Goal: Transaction & Acquisition: Purchase product/service

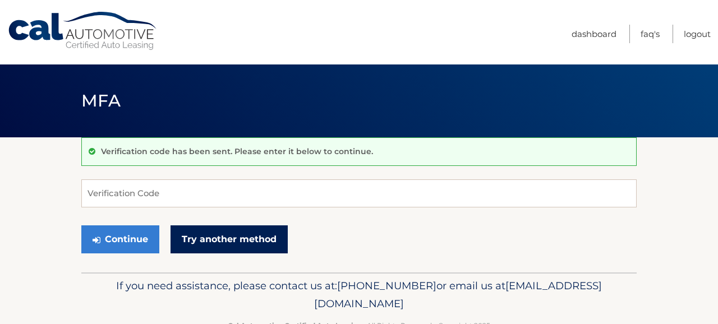
click at [202, 250] on link "Try another method" at bounding box center [228, 239] width 117 height 28
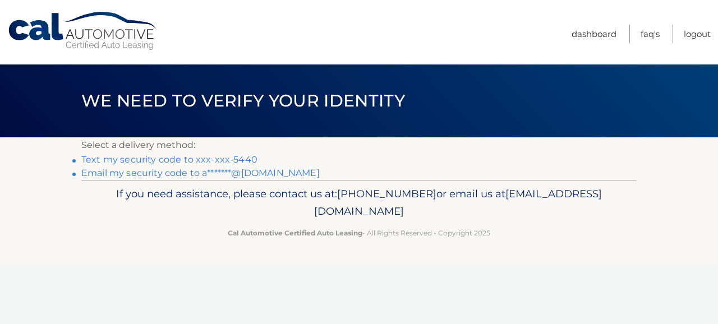
click at [233, 159] on link "Text my security code to xxx-xxx-5440" at bounding box center [169, 159] width 176 height 11
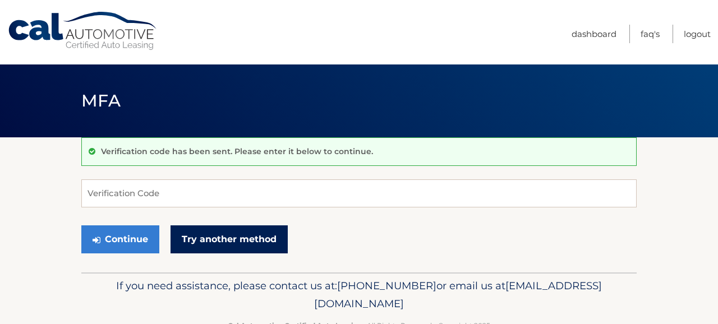
click at [216, 242] on link "Try another method" at bounding box center [228, 239] width 117 height 28
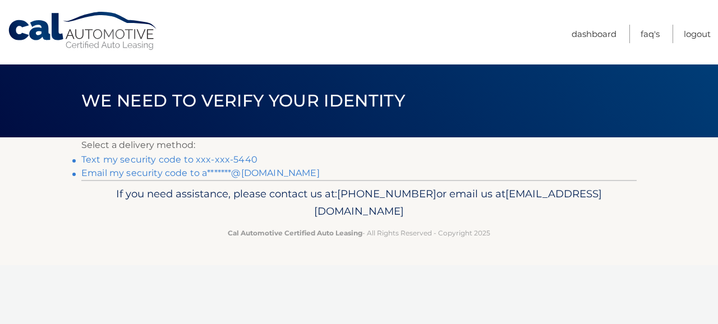
click at [203, 161] on link "Text my security code to xxx-xxx-5440" at bounding box center [169, 159] width 176 height 11
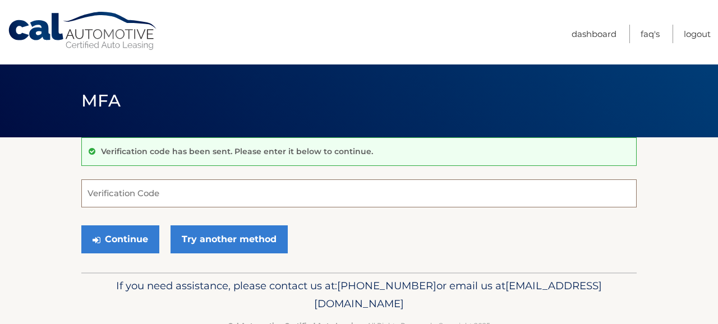
click at [132, 195] on input "Verification Code" at bounding box center [358, 193] width 555 height 28
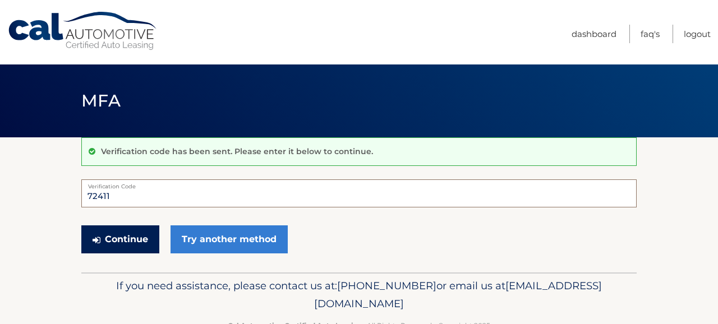
type input "72411"
click at [136, 241] on button "Continue" at bounding box center [120, 239] width 78 height 28
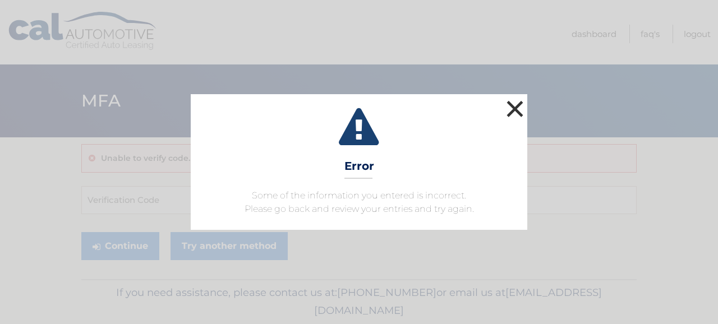
click at [514, 108] on button "×" at bounding box center [514, 109] width 22 height 22
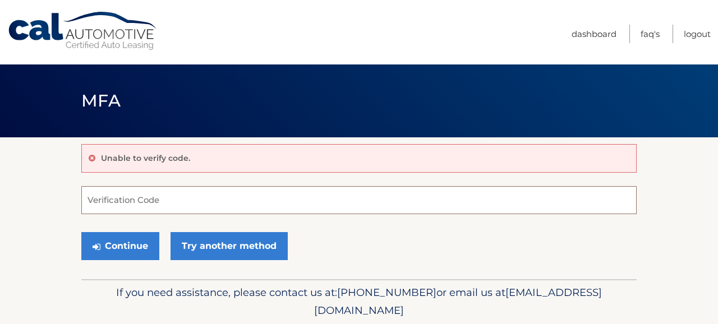
click at [171, 209] on input "Verification Code" at bounding box center [358, 200] width 555 height 28
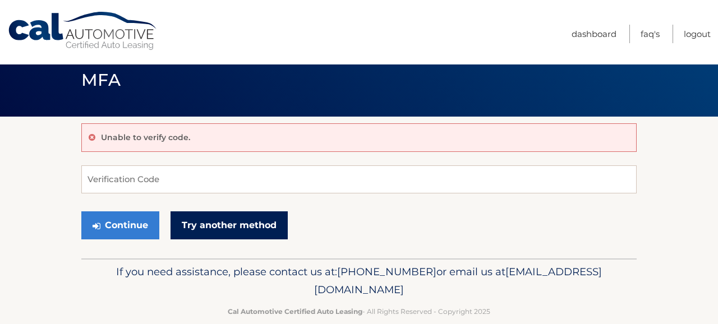
scroll to position [22, 0]
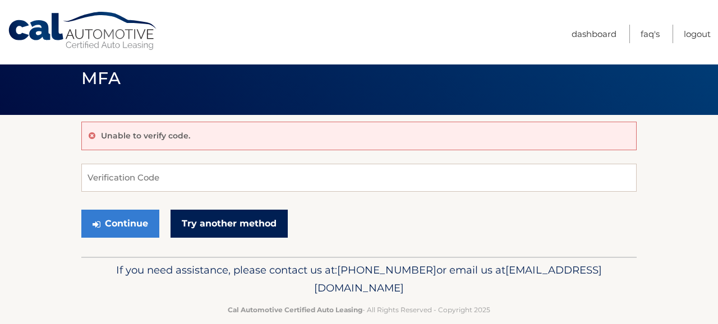
click at [208, 223] on link "Try another method" at bounding box center [228, 224] width 117 height 28
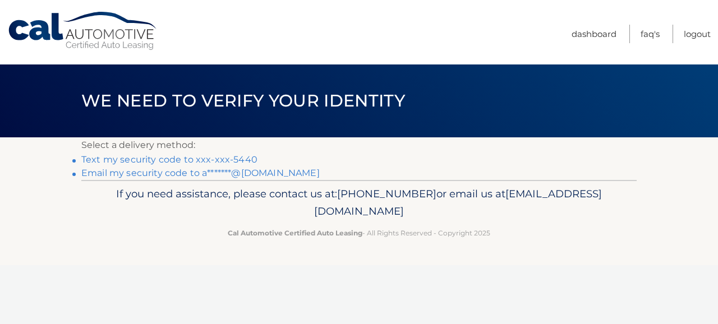
click at [149, 158] on link "Text my security code to xxx-xxx-5440" at bounding box center [169, 159] width 176 height 11
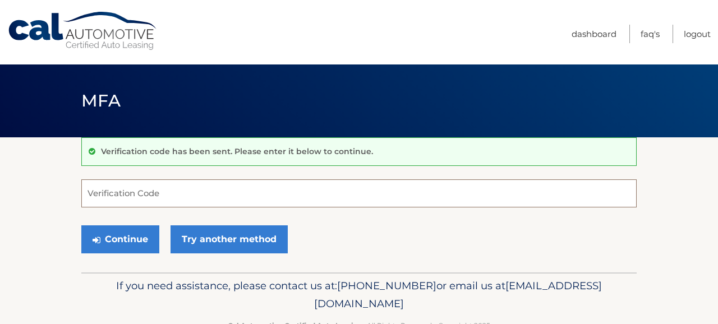
click at [143, 192] on input "Verification Code" at bounding box center [358, 193] width 555 height 28
type input "7"
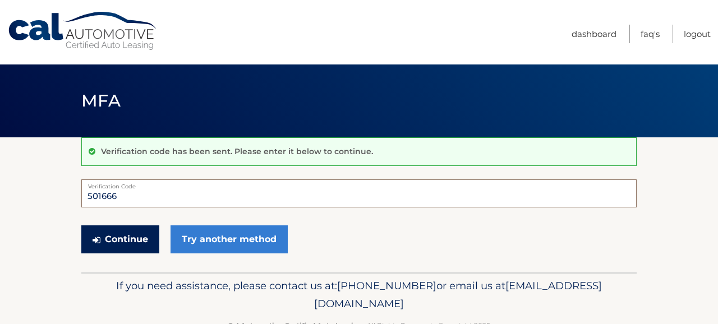
type input "501666"
click at [132, 238] on button "Continue" at bounding box center [120, 239] width 78 height 28
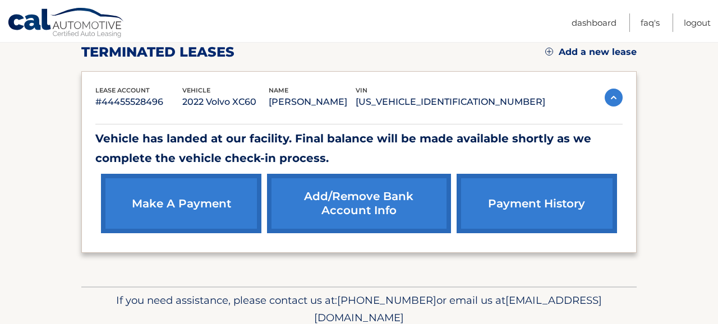
scroll to position [160, 0]
click at [216, 201] on link "make a payment" at bounding box center [181, 203] width 160 height 59
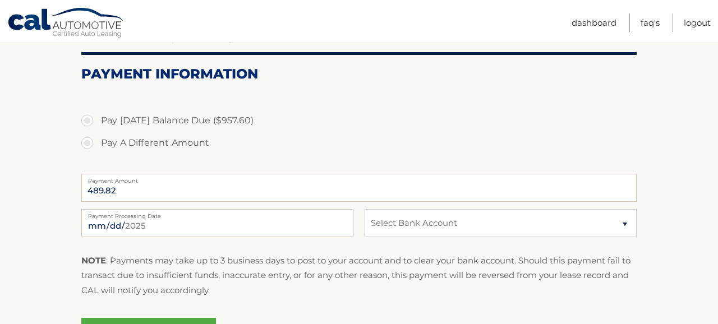
scroll to position [126, 0]
click at [86, 139] on label "Pay A Different Amount" at bounding box center [358, 142] width 555 height 22
click at [86, 139] on input "Pay A Different Amount" at bounding box center [91, 140] width 11 height 18
radio input "true"
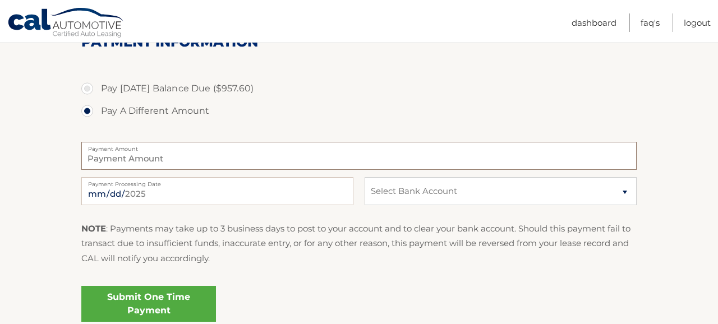
type input "0"
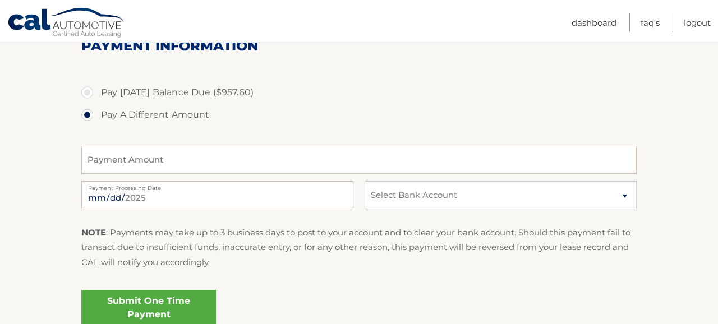
click at [263, 265] on p "NOTE : Payments may take up to 3 business days to post to your account and to c…" at bounding box center [358, 247] width 555 height 44
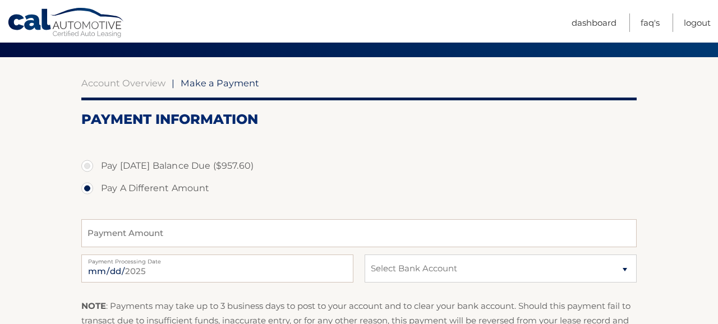
scroll to position [77, 0]
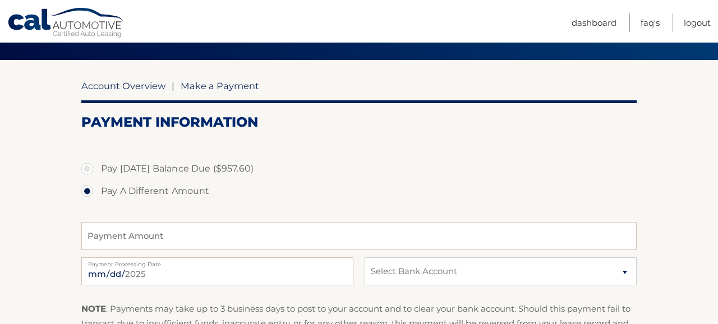
click at [114, 86] on link "Account Overview" at bounding box center [123, 85] width 84 height 11
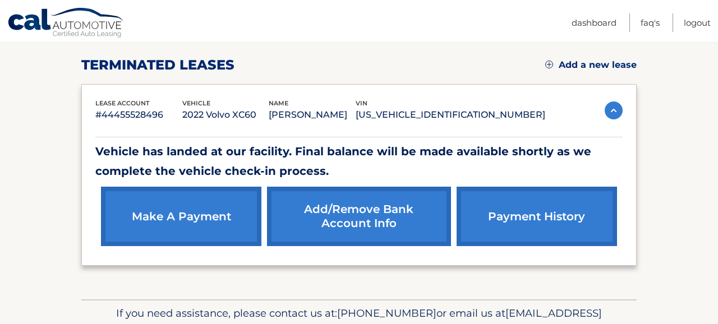
scroll to position [149, 0]
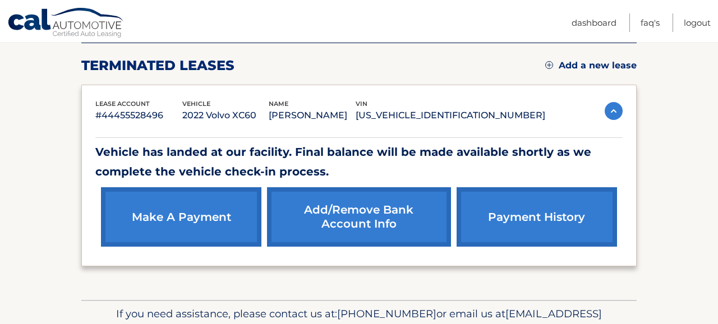
click at [498, 222] on link "payment history" at bounding box center [536, 216] width 160 height 59
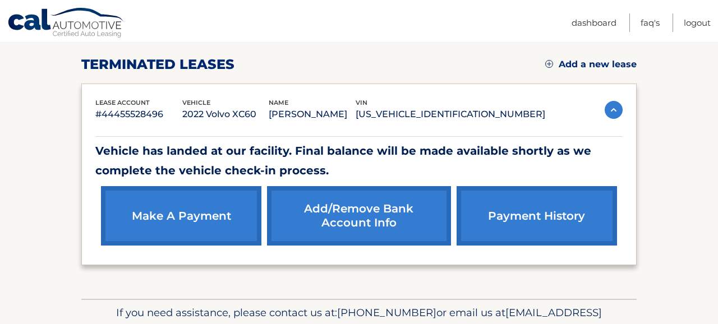
scroll to position [149, 0]
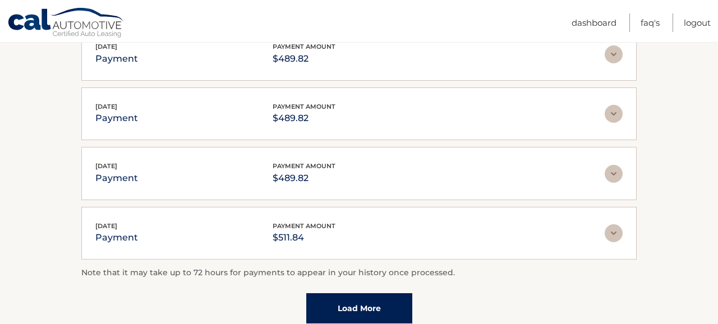
scroll to position [411, 0]
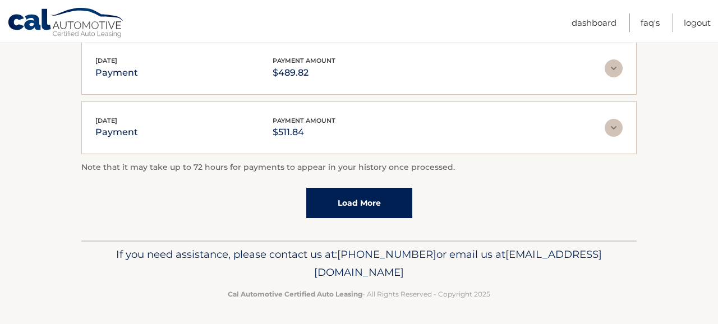
click at [355, 200] on link "Load More" at bounding box center [359, 203] width 106 height 30
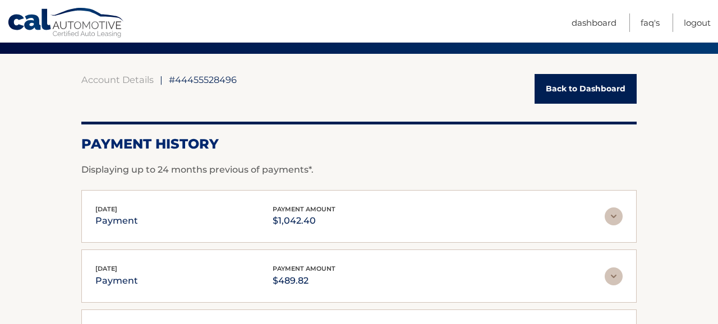
scroll to position [82, 0]
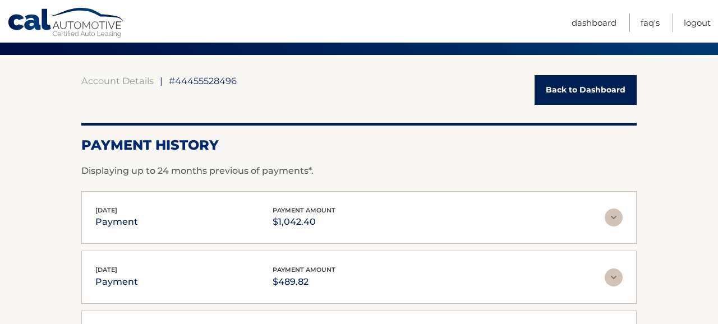
click at [615, 220] on img at bounding box center [613, 218] width 18 height 18
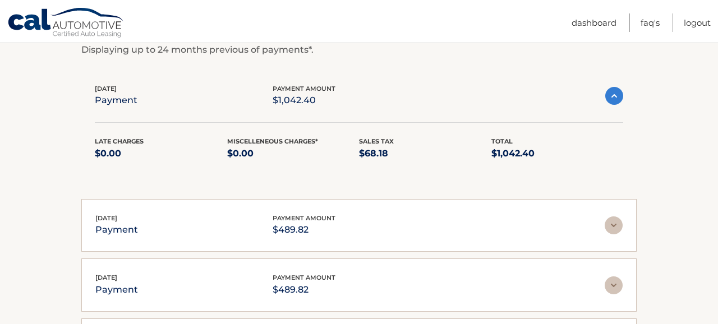
scroll to position [190, 0]
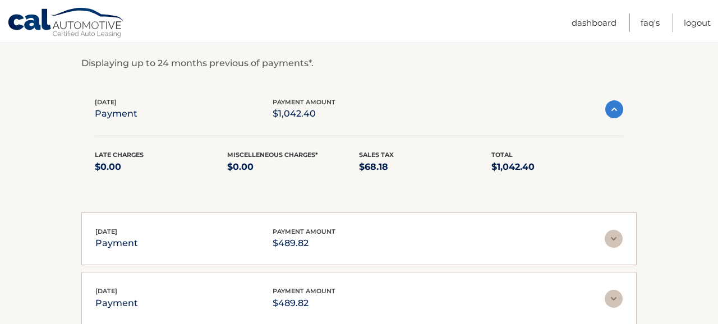
click at [618, 113] on img at bounding box center [614, 109] width 18 height 18
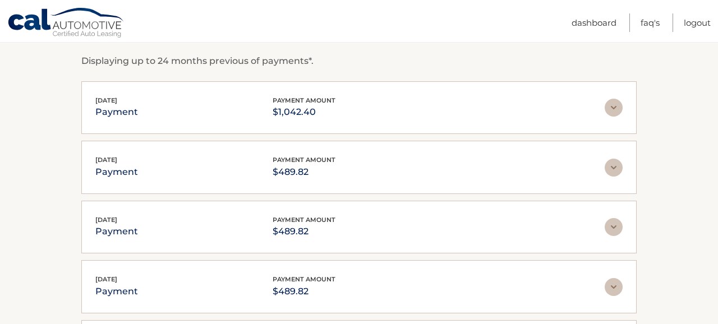
scroll to position [188, 0]
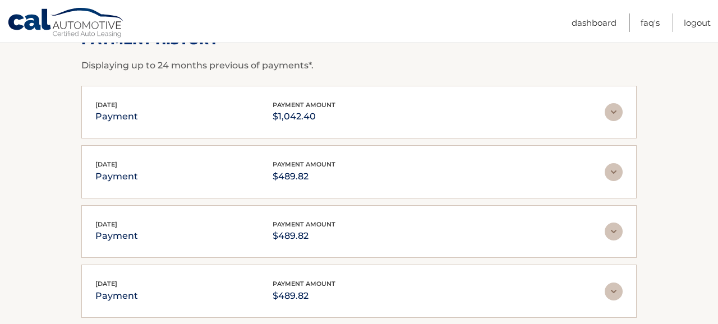
click at [617, 112] on img at bounding box center [613, 112] width 18 height 18
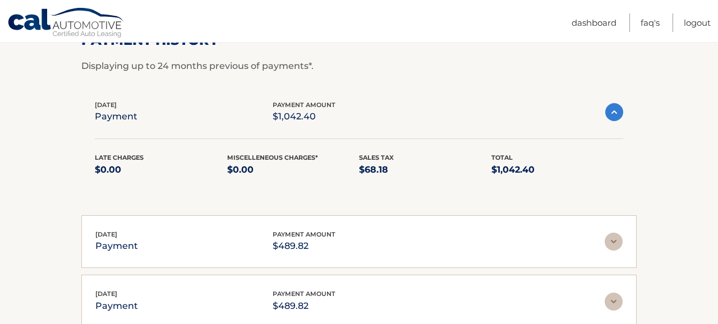
scroll to position [183, 0]
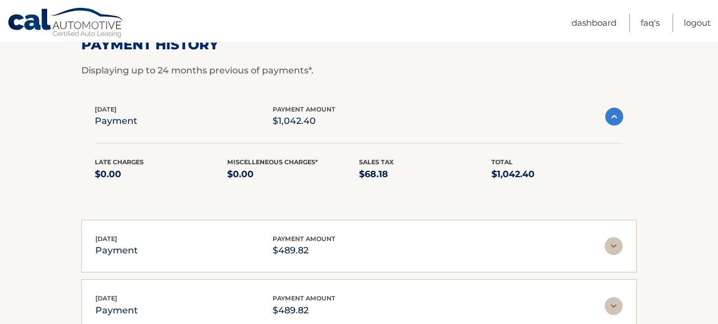
click at [616, 114] on img at bounding box center [614, 117] width 18 height 18
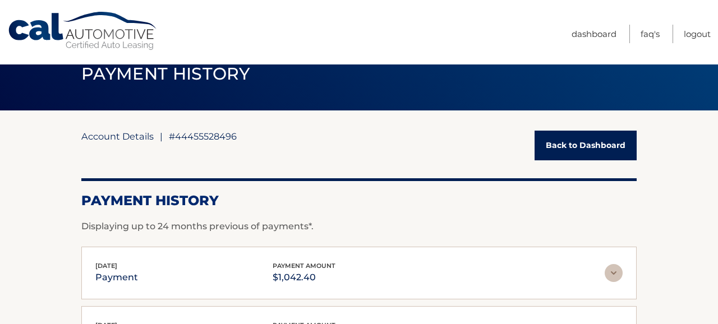
scroll to position [26, 0]
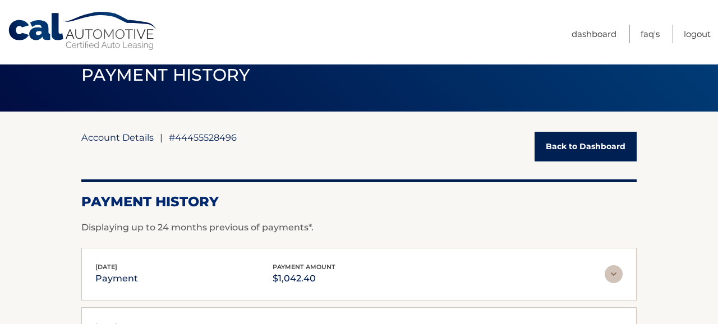
click at [135, 140] on link "Account Details" at bounding box center [117, 137] width 72 height 11
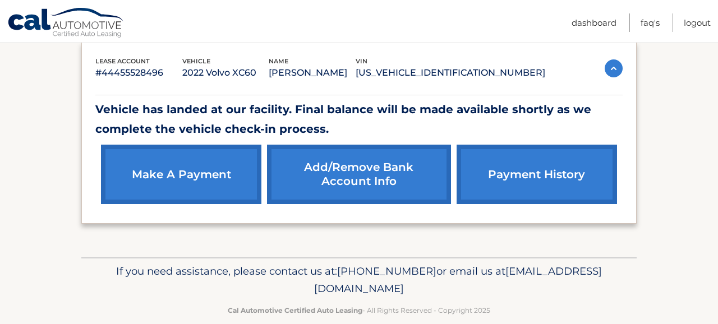
scroll to position [189, 0]
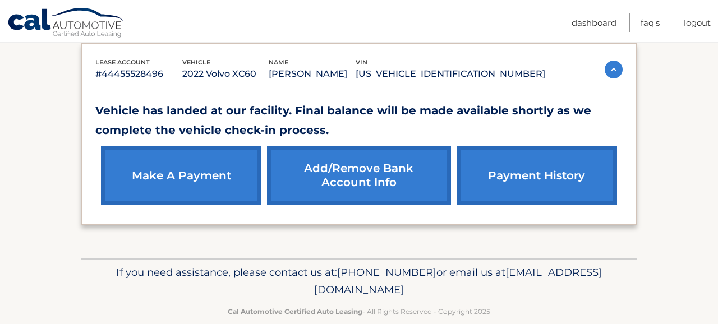
click at [200, 172] on link "make a payment" at bounding box center [181, 175] width 160 height 59
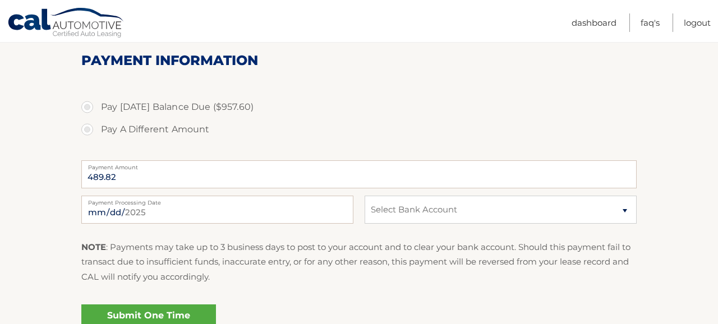
scroll to position [150, 0]
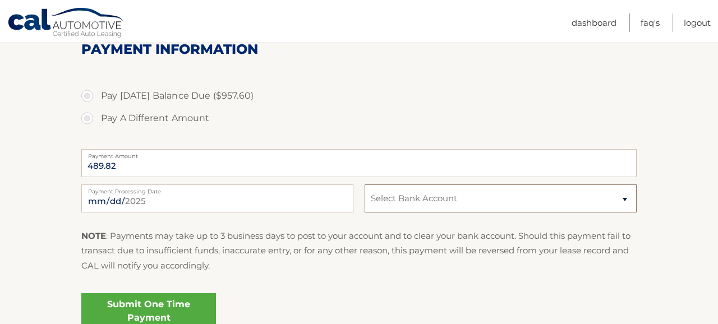
click at [471, 200] on select "Select Bank Account Checking BANK OF AMERICA, N.A. *****1737 Savings [PERSON_NA…" at bounding box center [500, 198] width 272 height 28
select select "NmIwNWY3NmUtYzgwNC00OTlhLThkZDgtNWQ0NGYwY2Q2YTMw"
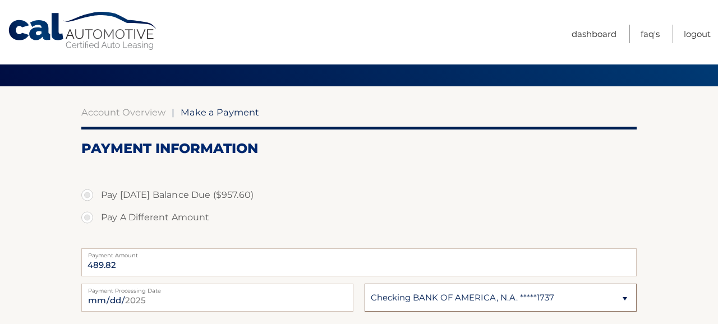
scroll to position [43, 0]
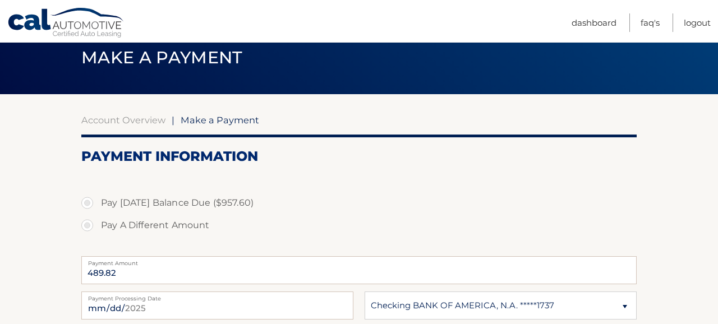
click at [87, 203] on label "Pay [DATE] Balance Due ($957.60)" at bounding box center [358, 203] width 555 height 22
click at [87, 203] on input "Pay [DATE] Balance Due ($957.60)" at bounding box center [91, 201] width 11 height 18
radio input "true"
type input "957.60"
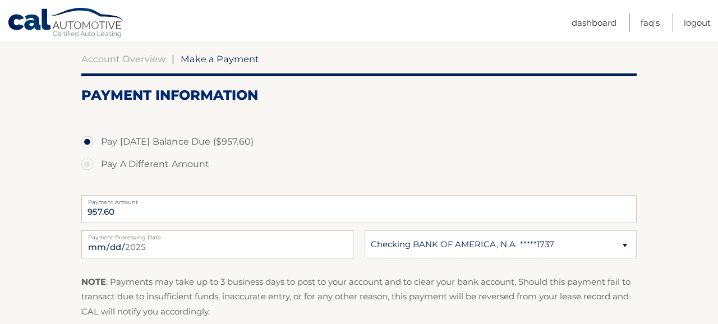
scroll to position [105, 0]
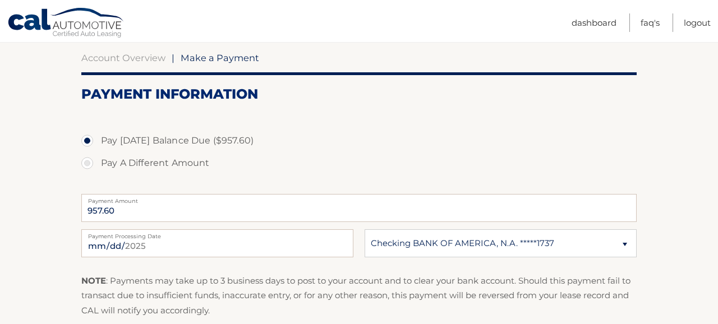
click at [89, 164] on label "Pay A Different Amount" at bounding box center [358, 163] width 555 height 22
click at [89, 164] on input "Pay A Different Amount" at bounding box center [91, 161] width 11 height 18
radio input "true"
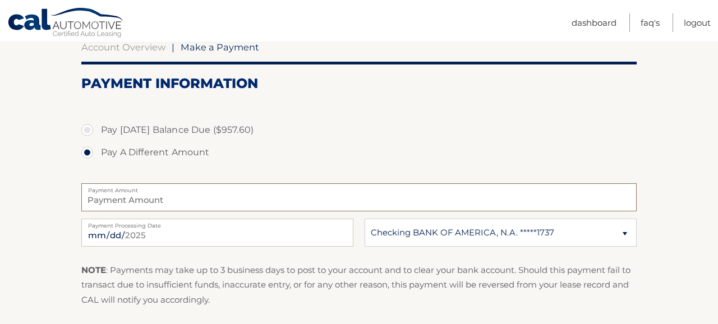
scroll to position [116, 0]
click at [91, 130] on label "Pay [DATE] Balance Due ($957.60)" at bounding box center [358, 130] width 555 height 22
click at [91, 130] on input "Pay [DATE] Balance Due ($957.60)" at bounding box center [91, 128] width 11 height 18
radio input "true"
type input "957.60"
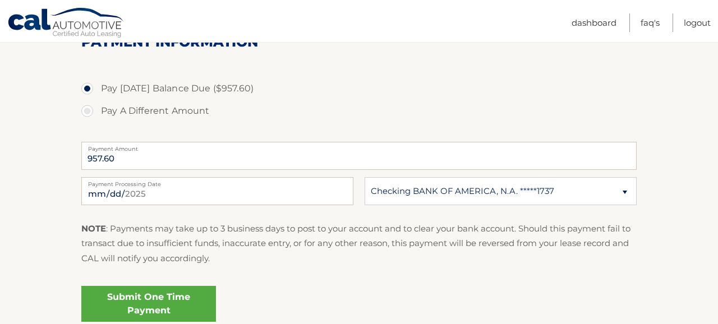
scroll to position [158, 0]
click at [144, 192] on input "[DATE]" at bounding box center [217, 191] width 272 height 28
click at [391, 73] on div at bounding box center [358, 67] width 555 height 12
